Goal: Information Seeking & Learning: Learn about a topic

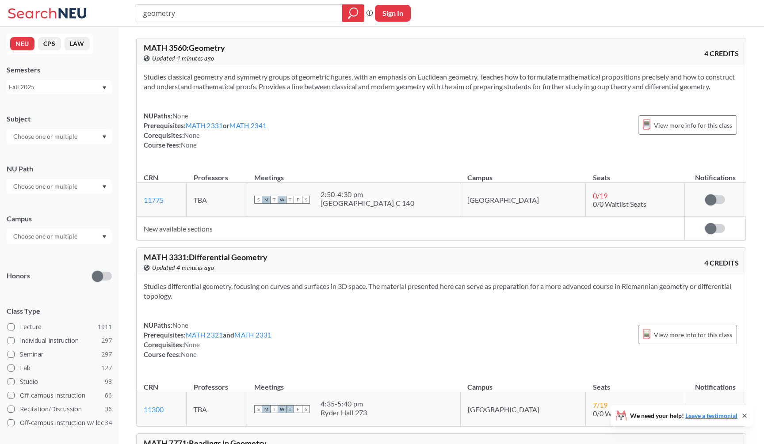
click at [283, 13] on input "geometry" at bounding box center [239, 13] width 194 height 15
type input "cs 4530"
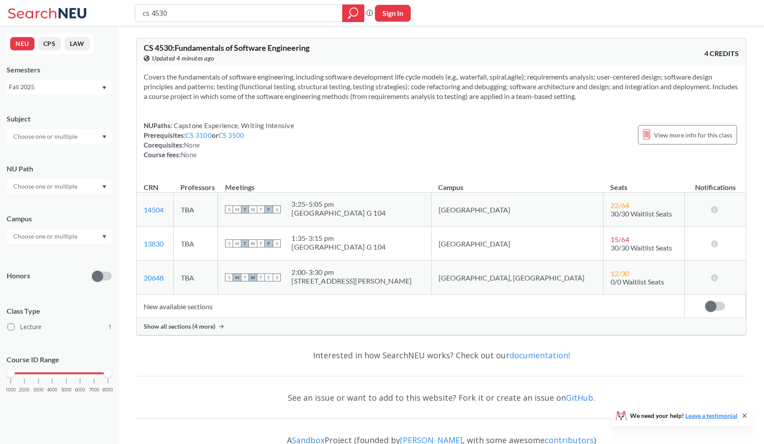
click at [337, 324] on div "Show all sections (4 more)" at bounding box center [441, 326] width 609 height 17
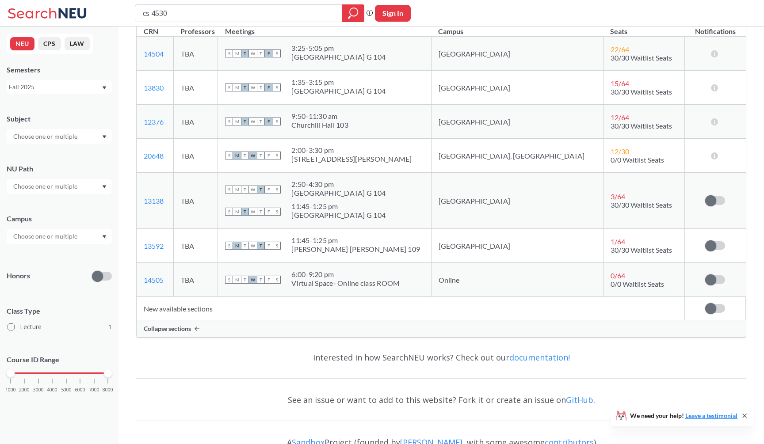
scroll to position [176, 0]
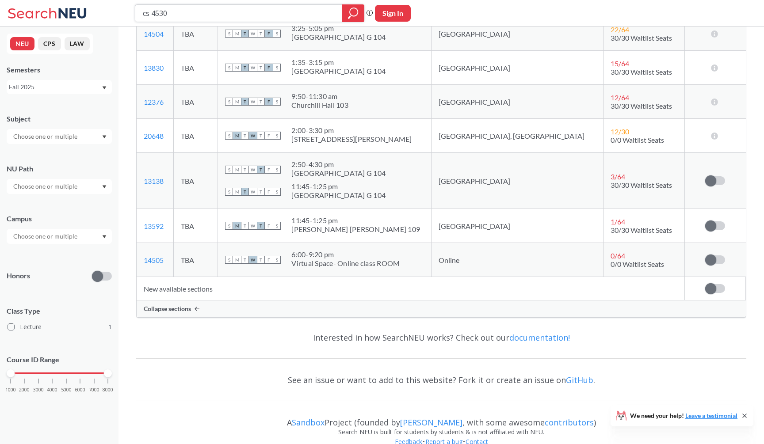
click at [278, 19] on input "cs 4530" at bounding box center [239, 13] width 194 height 15
type input "geometry"
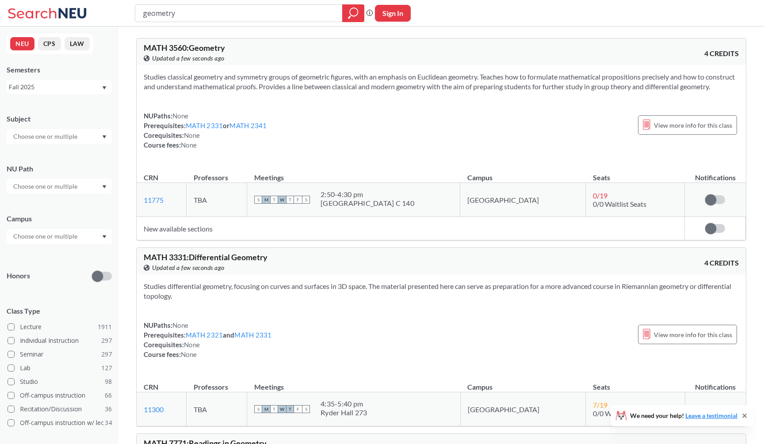
click at [478, 56] on div "MATH 3560 : Geometry View this course on Banner. Updated a few seconds ago 4 CR…" at bounding box center [441, 51] width 609 height 27
click at [382, 80] on section "Studies classical geometry and symmetry groups of geometric figures, with an em…" at bounding box center [441, 81] width 595 height 19
click at [298, 55] on div "View this course on Banner. Updated 11 minutes ago" at bounding box center [293, 59] width 298 height 10
click at [357, 12] on icon "magnifying glass" at bounding box center [353, 13] width 11 height 12
click at [362, 45] on div "MATH 3560 : Geometry View this course on Banner. Updated 11 minutes ago" at bounding box center [293, 53] width 298 height 19
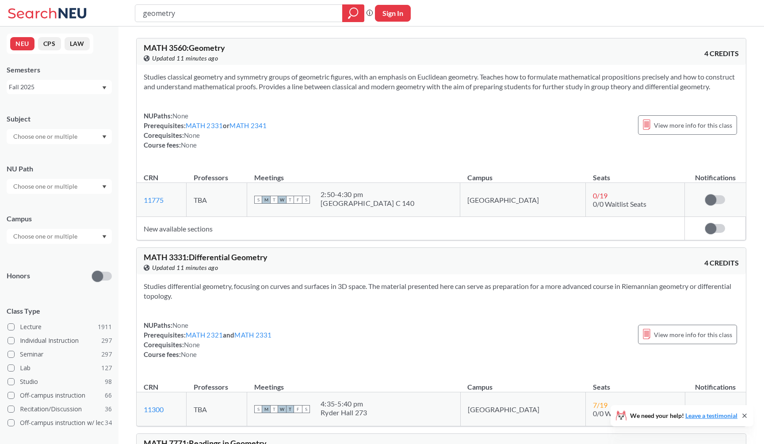
click at [480, 58] on div "MATH 3560 : Geometry View this course on Banner. Updated 11 minutes ago 4 CREDI…" at bounding box center [441, 51] width 609 height 27
click at [484, 111] on div "Studies classical geometry and symmetry groups of geometric figures, with an em…" at bounding box center [441, 114] width 609 height 99
click at [316, 46] on div "MATH 3560 : Geometry View this course on Banner. Updated 16 minutes ago" at bounding box center [293, 53] width 298 height 19
click at [356, 13] on icon "magnifying glass" at bounding box center [353, 13] width 11 height 12
click at [308, 11] on input "geometry" at bounding box center [239, 13] width 194 height 15
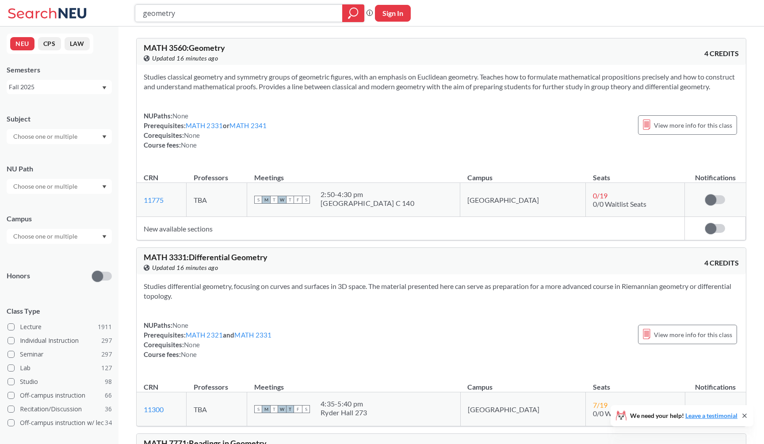
click at [308, 11] on input "geometry" at bounding box center [239, 13] width 194 height 15
type input "cs 4540"
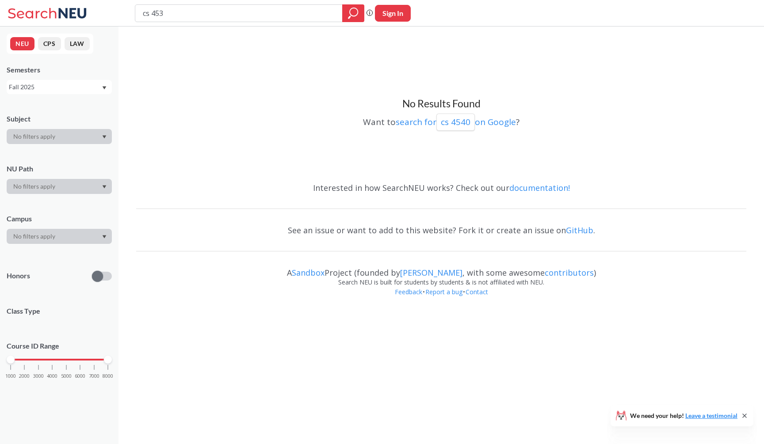
type input "cs 4530"
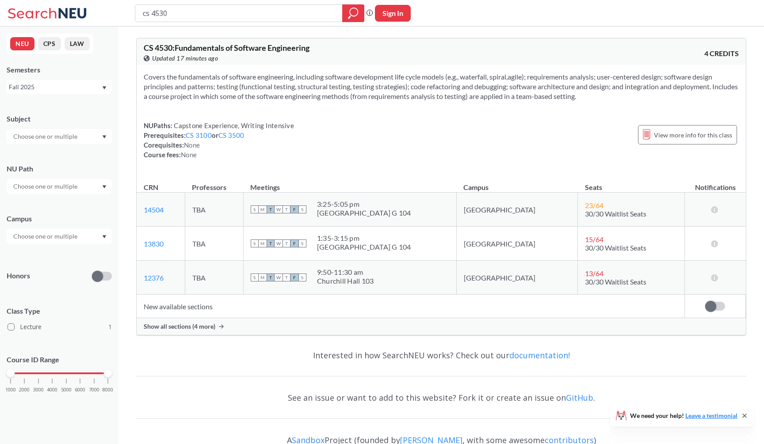
click at [305, 333] on div "Show all sections (4 more)" at bounding box center [441, 326] width 609 height 17
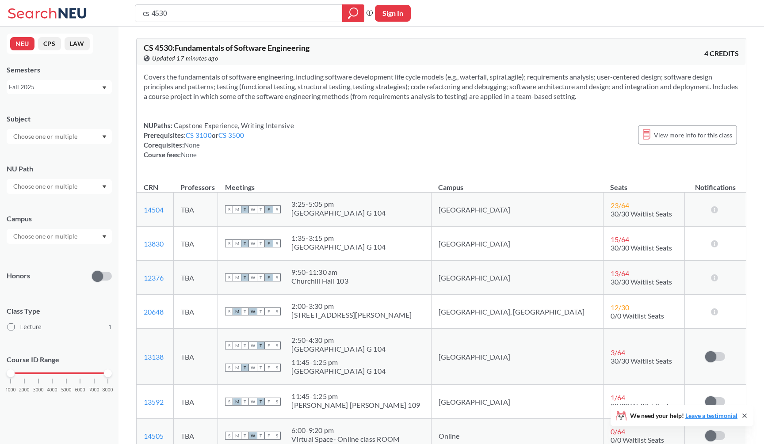
scroll to position [63, 0]
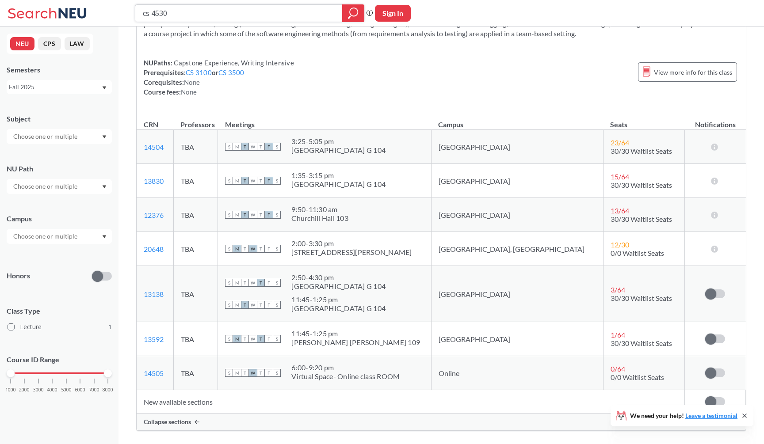
click at [271, 19] on input "cs 4530" at bounding box center [239, 13] width 194 height 15
type input "geometry"
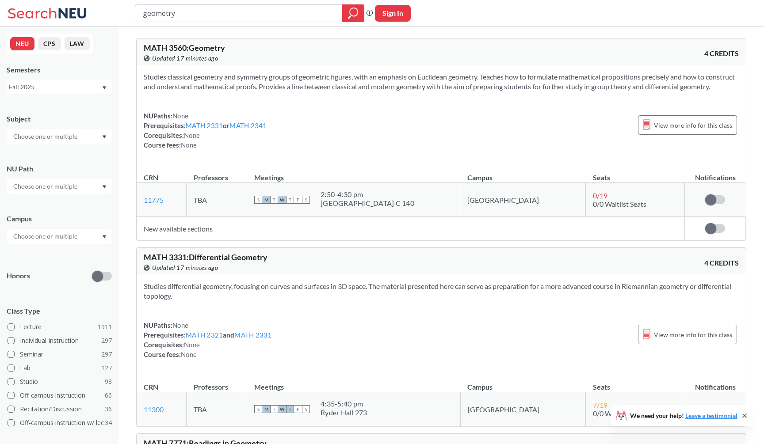
click at [397, 47] on div "MATH 3560 : Geometry View this course on Banner. Updated 17 minutes ago" at bounding box center [293, 53] width 298 height 19
click at [536, 0] on div "geometry Phrase search guarantees the exact search appears in the results. Ex. …" at bounding box center [382, 13] width 764 height 27
click at [354, 67] on div "Studies classical geometry and symmetry groups of geometric figures, with an em…" at bounding box center [441, 114] width 609 height 99
click at [352, 20] on div at bounding box center [353, 13] width 22 height 18
click at [348, 56] on div "View this course on Banner. Updated 27 minutes ago" at bounding box center [293, 59] width 298 height 10
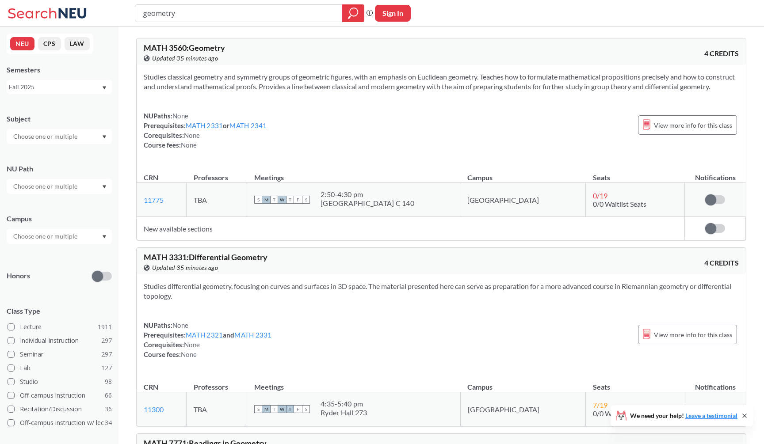
click at [493, 72] on section "Studies classical geometry and symmetry groups of geometric figures, with an em…" at bounding box center [441, 81] width 595 height 19
click at [350, 17] on icon "magnifying glass" at bounding box center [349, 16] width 3 height 3
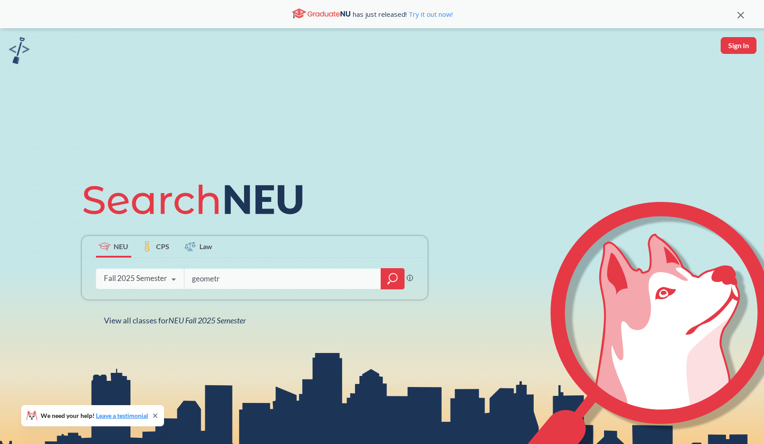
type input "geometry"
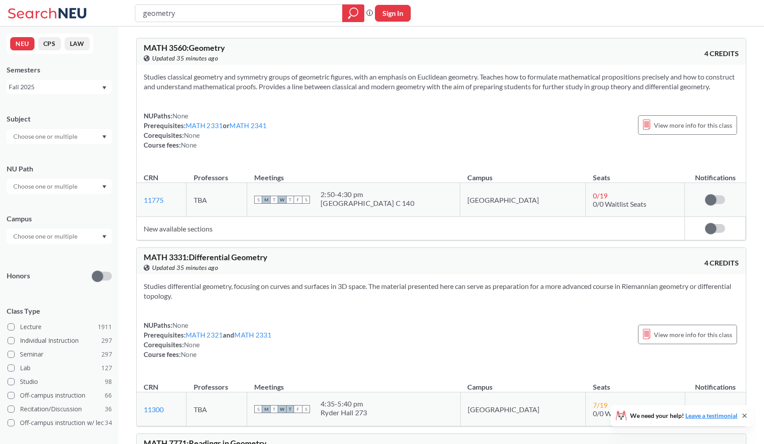
click at [574, 5] on div "geometry Phrase search guarantees the exact search appears in the results. Ex. …" at bounding box center [382, 13] width 764 height 27
click at [354, 80] on section "Studies classical geometry and symmetry groups of geometric figures, with an em…" at bounding box center [441, 81] width 595 height 19
click at [307, 8] on input "geometry" at bounding box center [239, 13] width 194 height 15
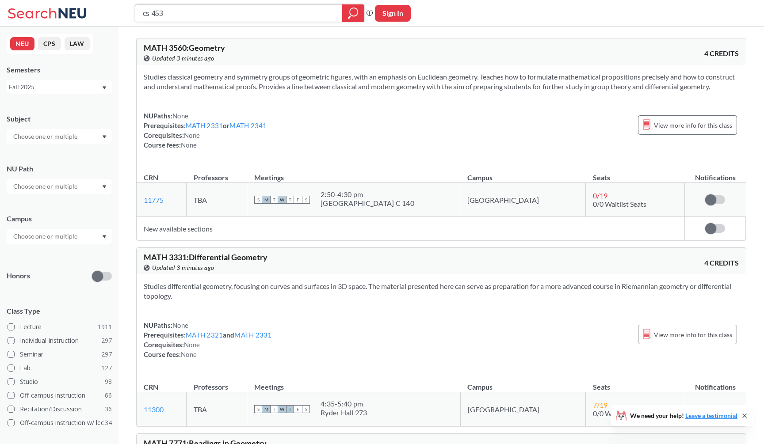
type input "cs 4530"
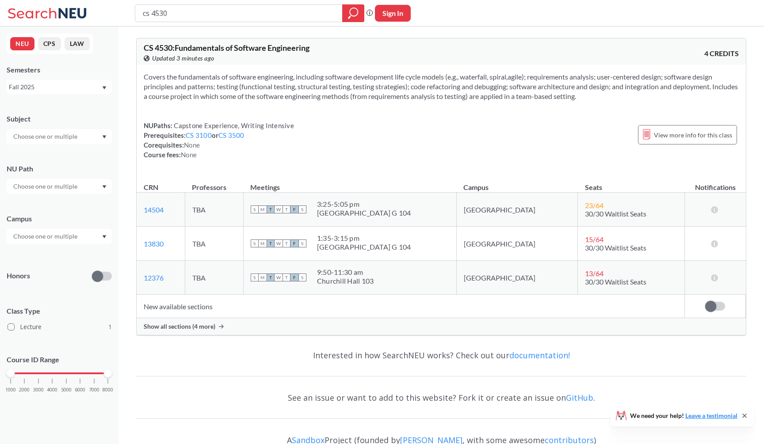
click at [256, 324] on div "Show all sections (4 more)" at bounding box center [441, 326] width 609 height 17
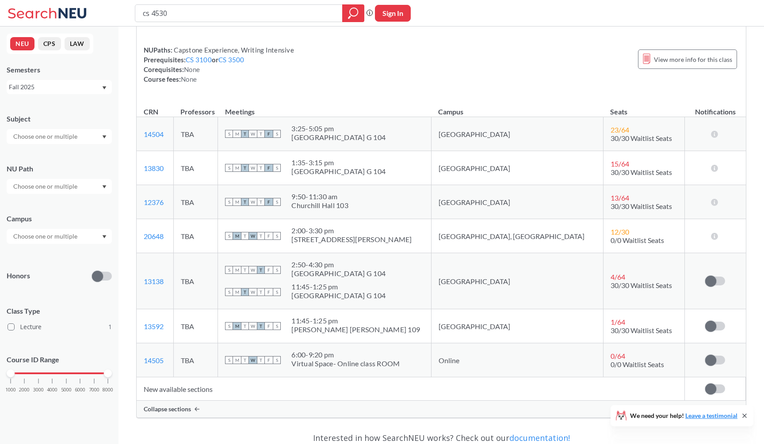
scroll to position [106, 0]
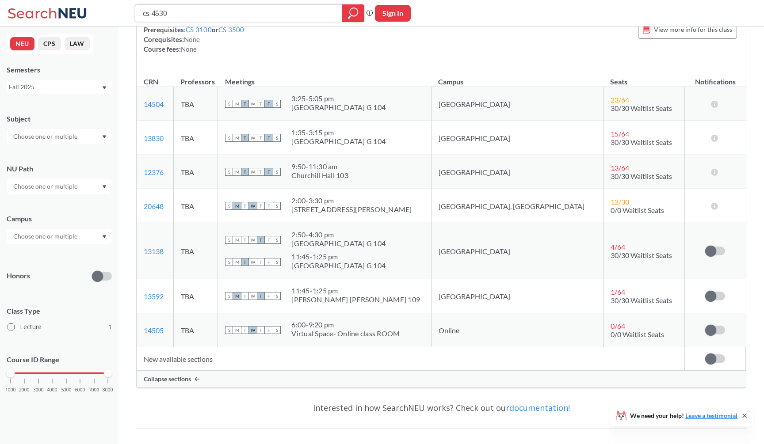
click at [218, 14] on input "cs 4530" at bounding box center [239, 13] width 194 height 15
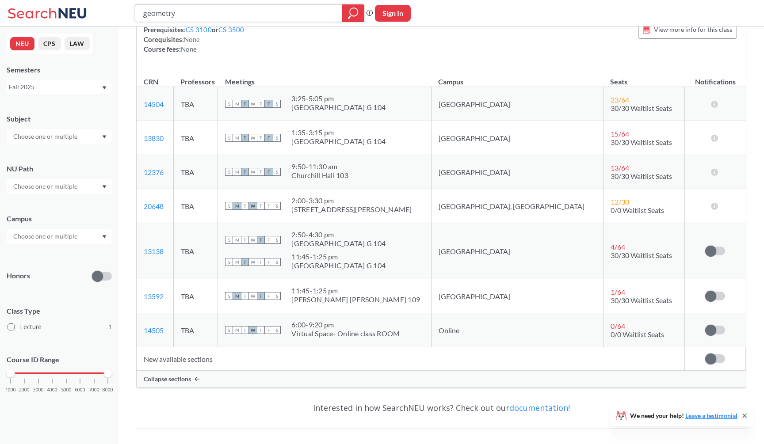
type input "geometry"
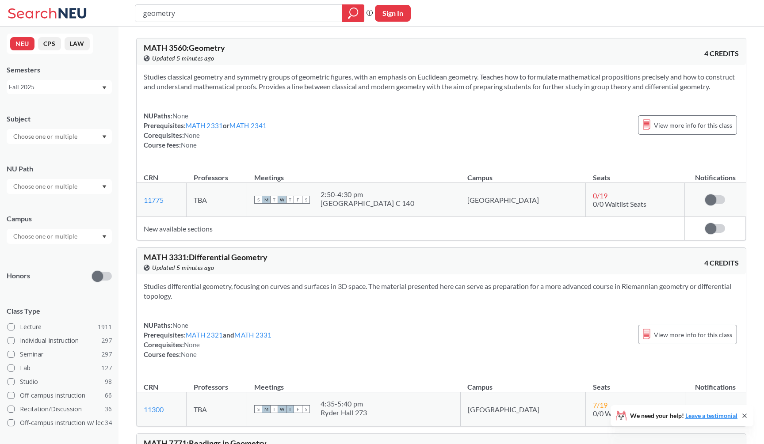
click at [249, 55] on div "View this course on Banner. Updated 5 minutes ago" at bounding box center [293, 59] width 298 height 10
click at [264, 0] on div "geometry Phrase search guarantees the exact search appears in the results. Ex. …" at bounding box center [382, 13] width 764 height 27
